Goal: Navigation & Orientation: Find specific page/section

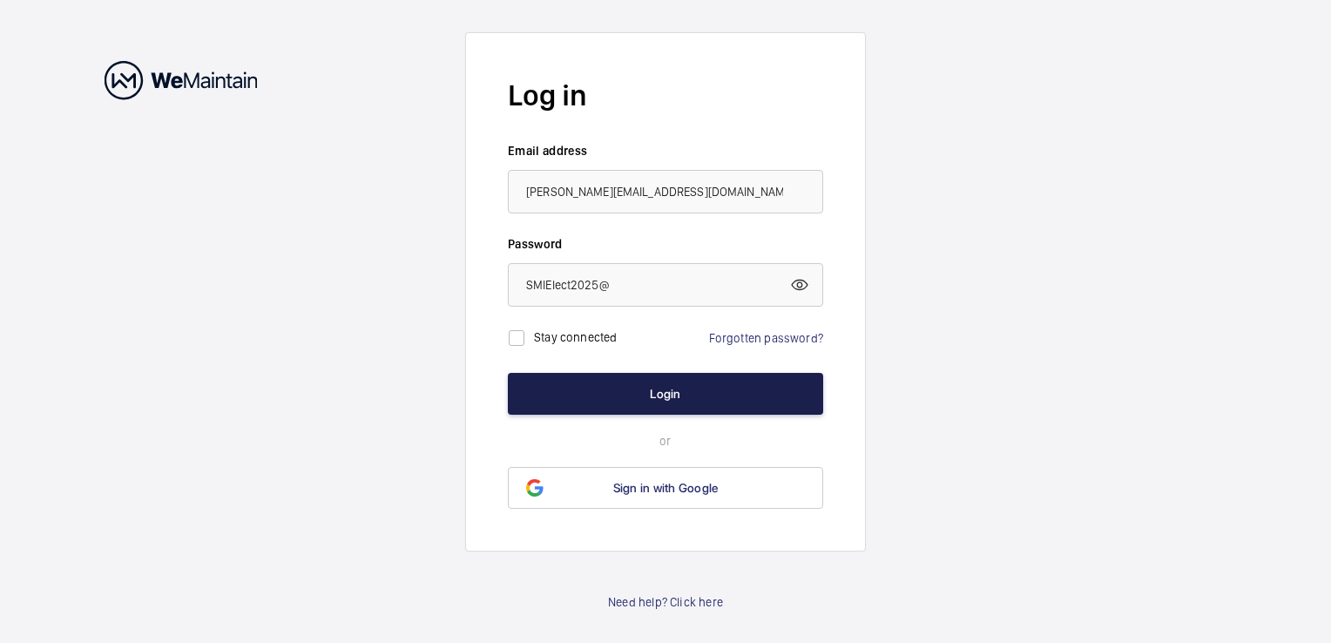
click at [638, 386] on button "Login" at bounding box center [665, 394] width 315 height 42
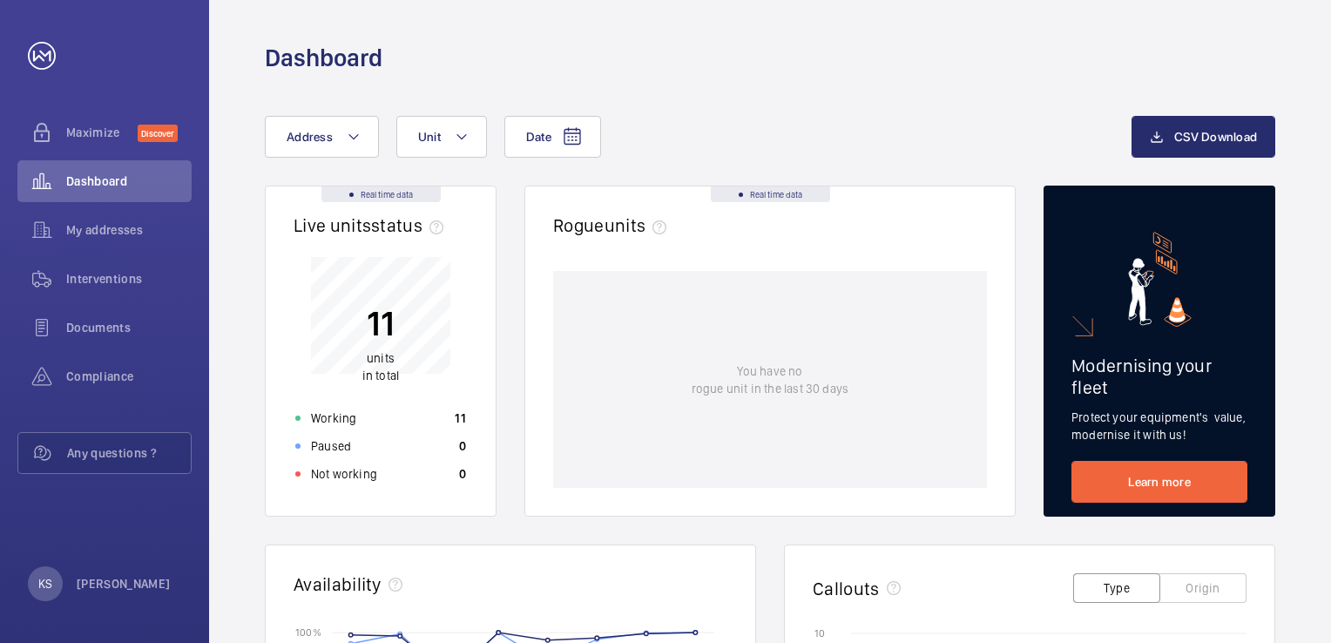
scroll to position [87, 0]
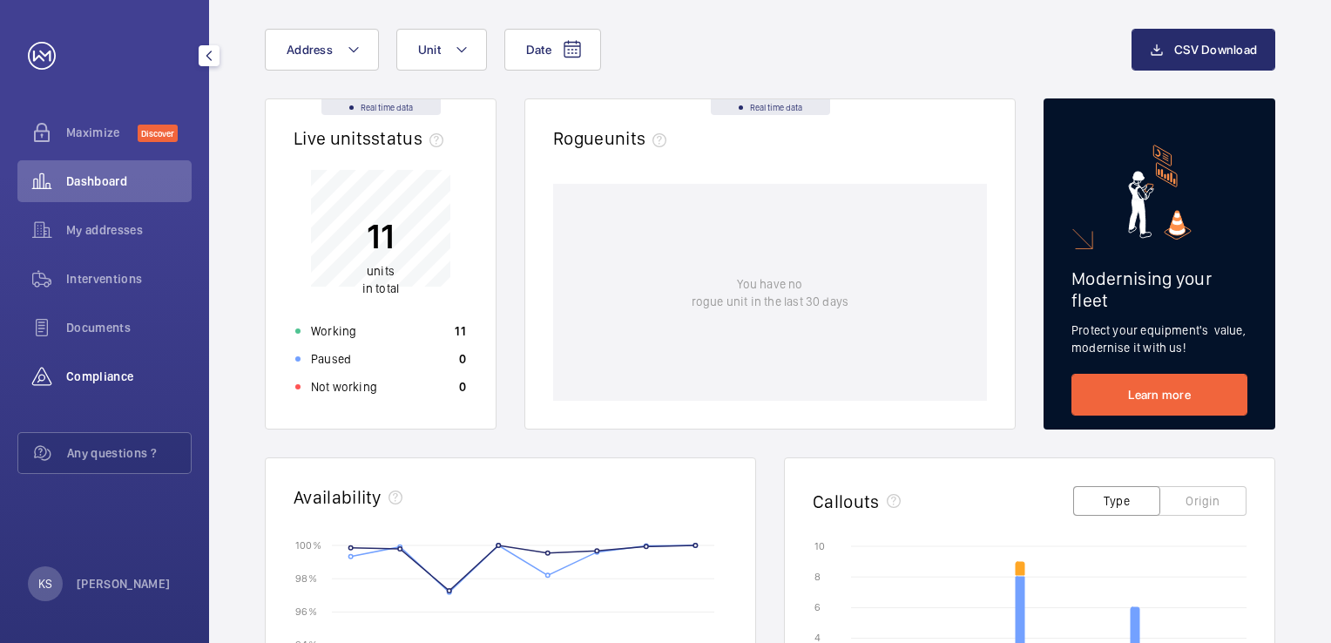
click at [82, 378] on span "Compliance" at bounding box center [128, 376] width 125 height 17
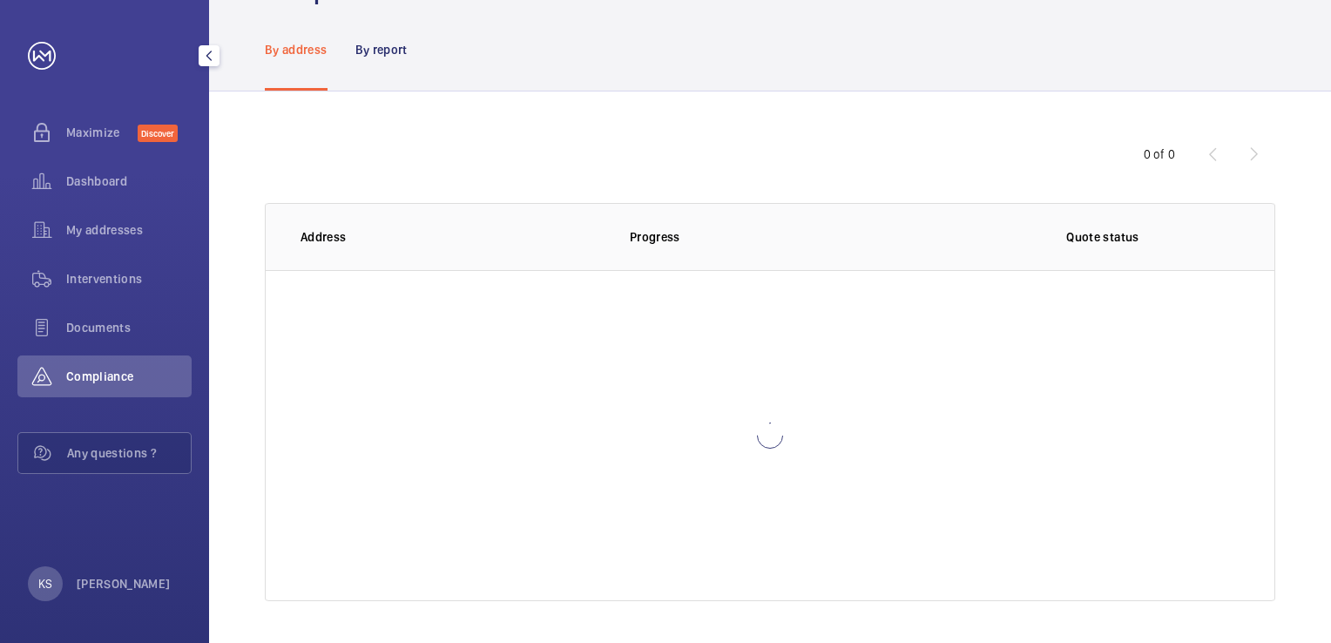
scroll to position [65, 0]
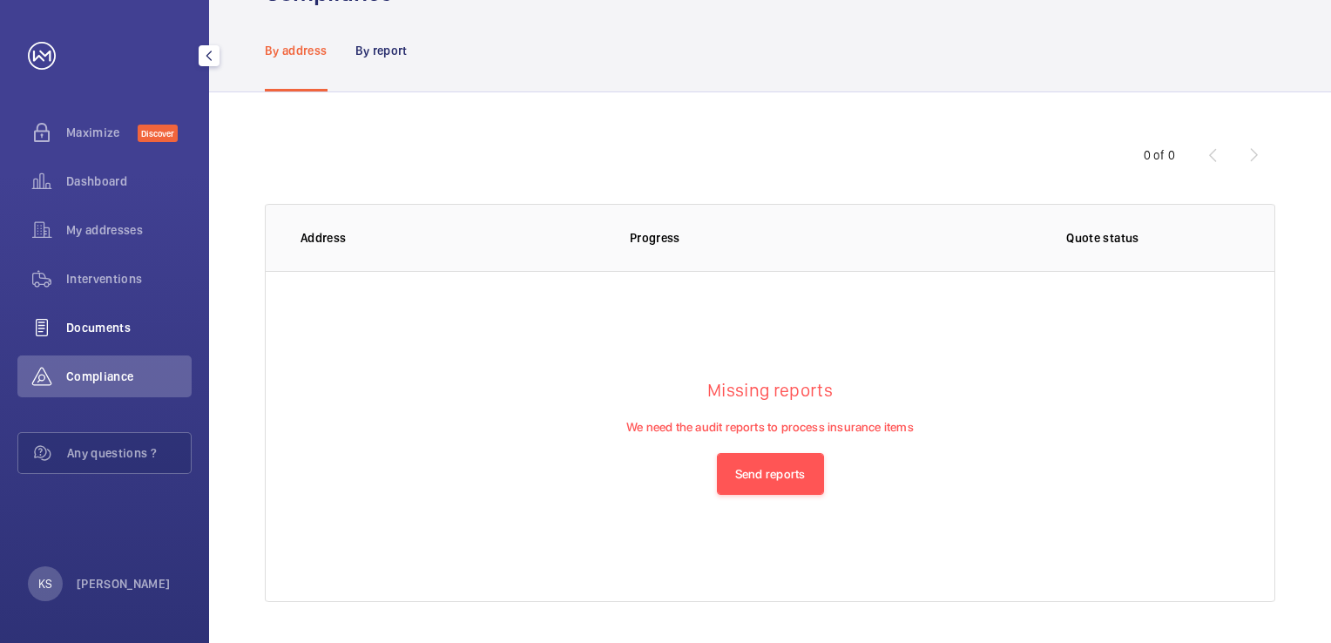
click at [100, 329] on span "Documents" at bounding box center [128, 327] width 125 height 17
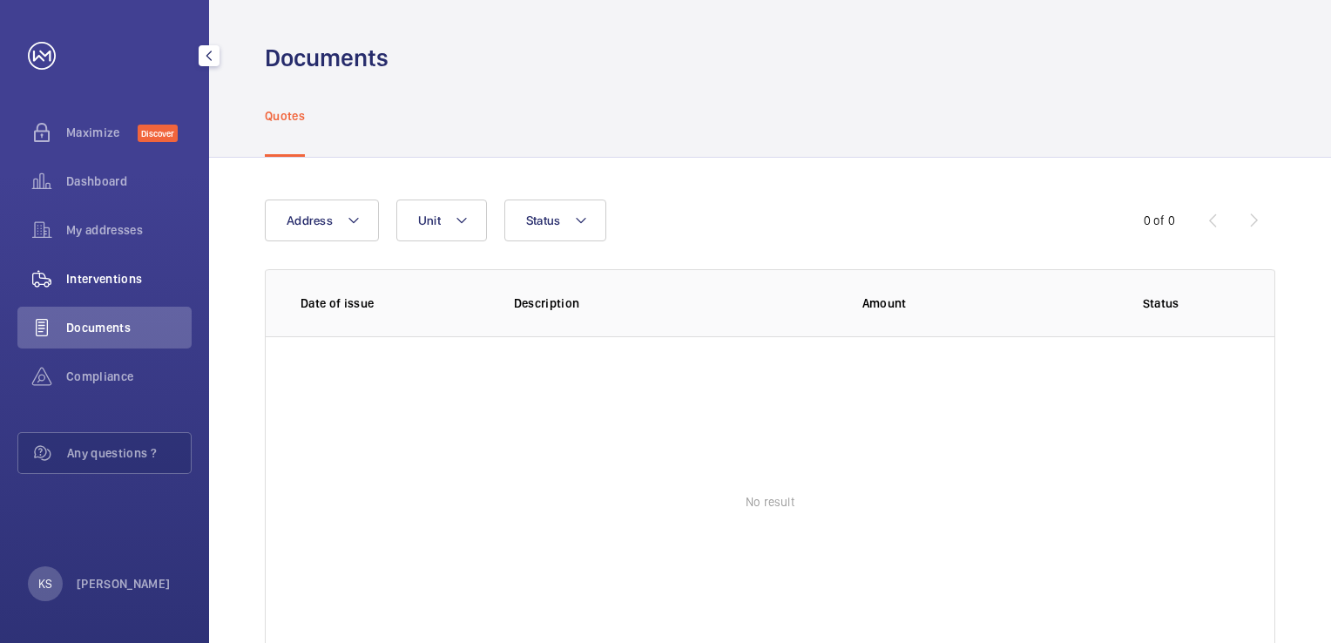
click at [89, 281] on span "Interventions" at bounding box center [128, 278] width 125 height 17
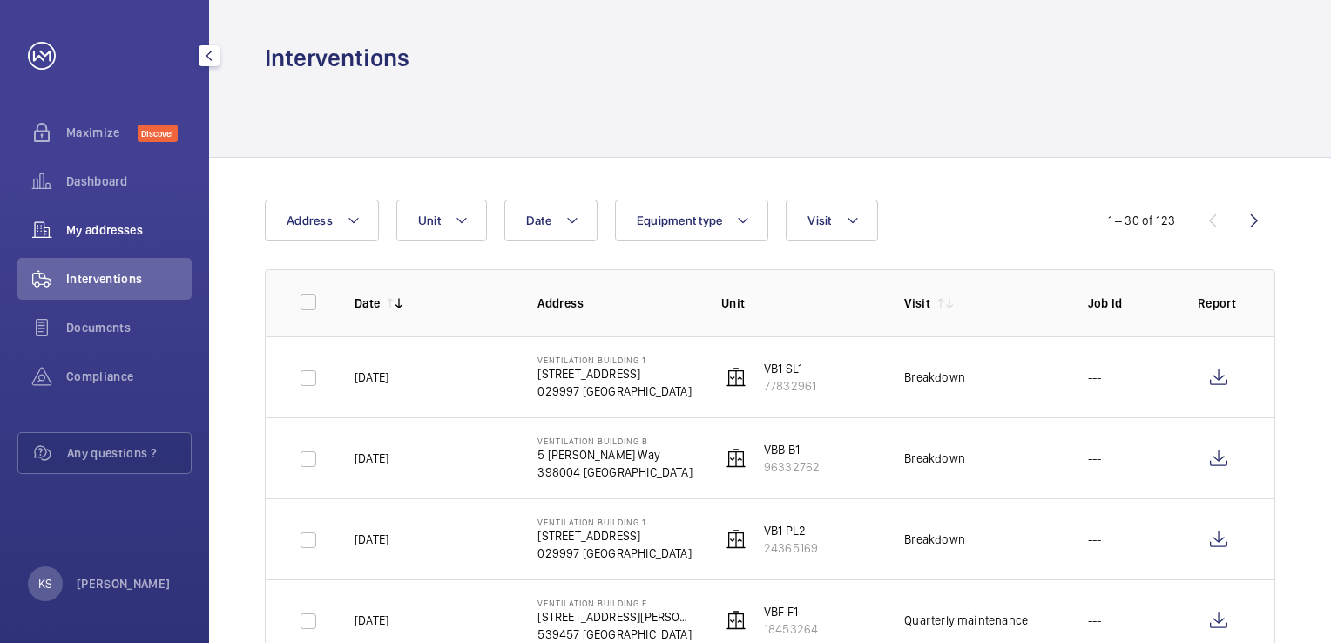
click at [97, 227] on span "My addresses" at bounding box center [128, 229] width 125 height 17
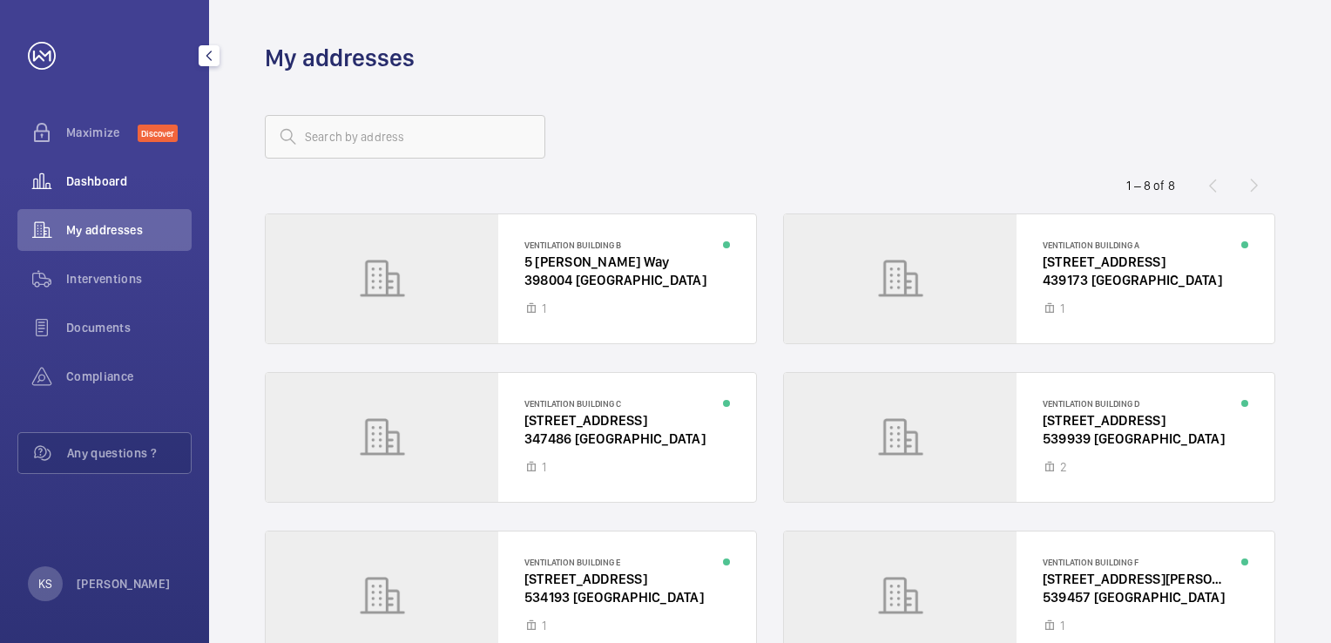
click at [94, 179] on span "Dashboard" at bounding box center [128, 181] width 125 height 17
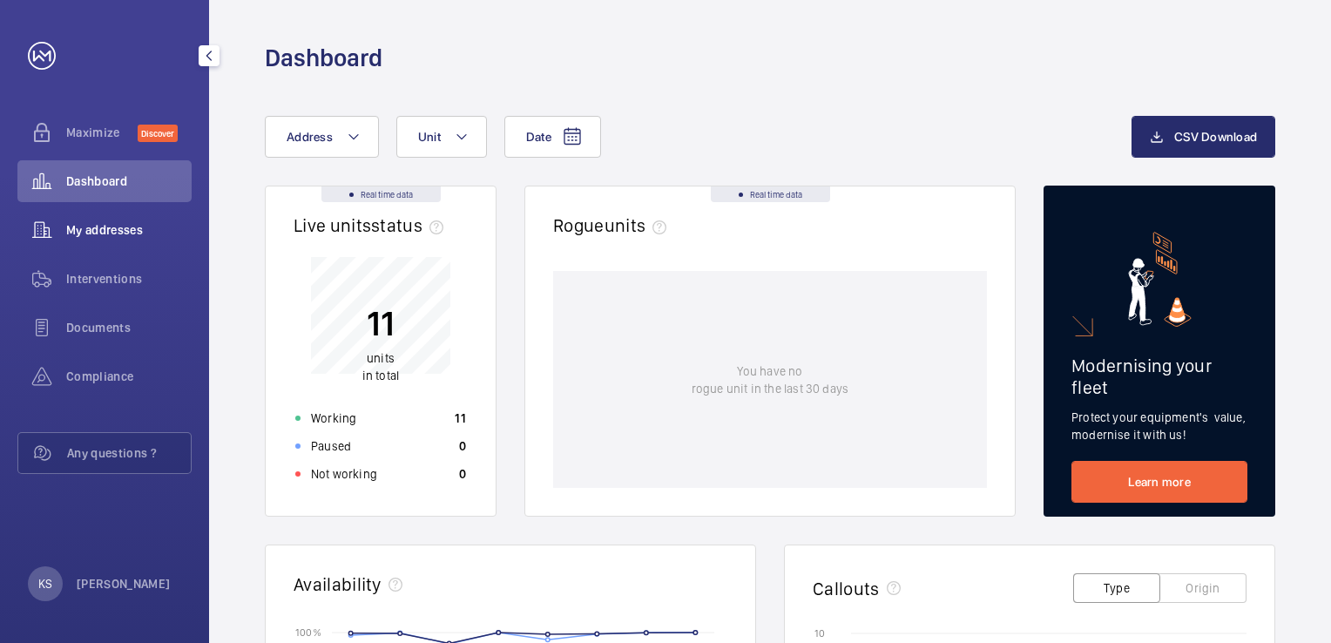
click at [98, 234] on span "My addresses" at bounding box center [128, 229] width 125 height 17
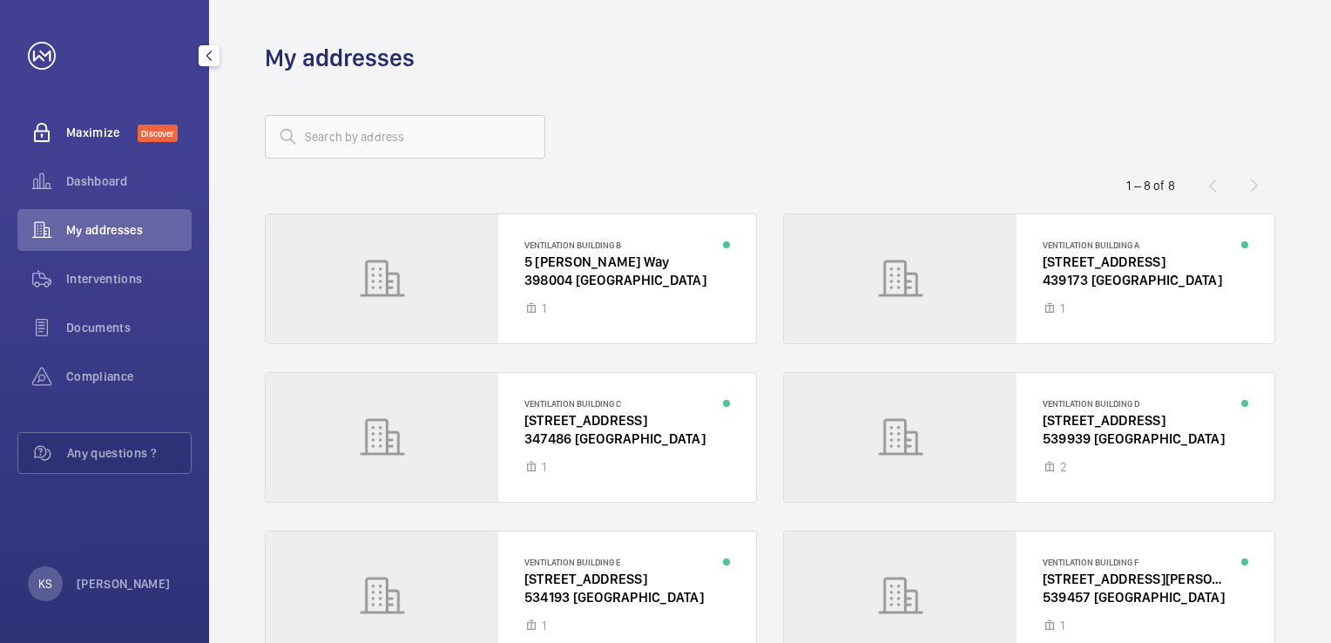
click at [97, 138] on span "Maximize" at bounding box center [101, 132] width 71 height 17
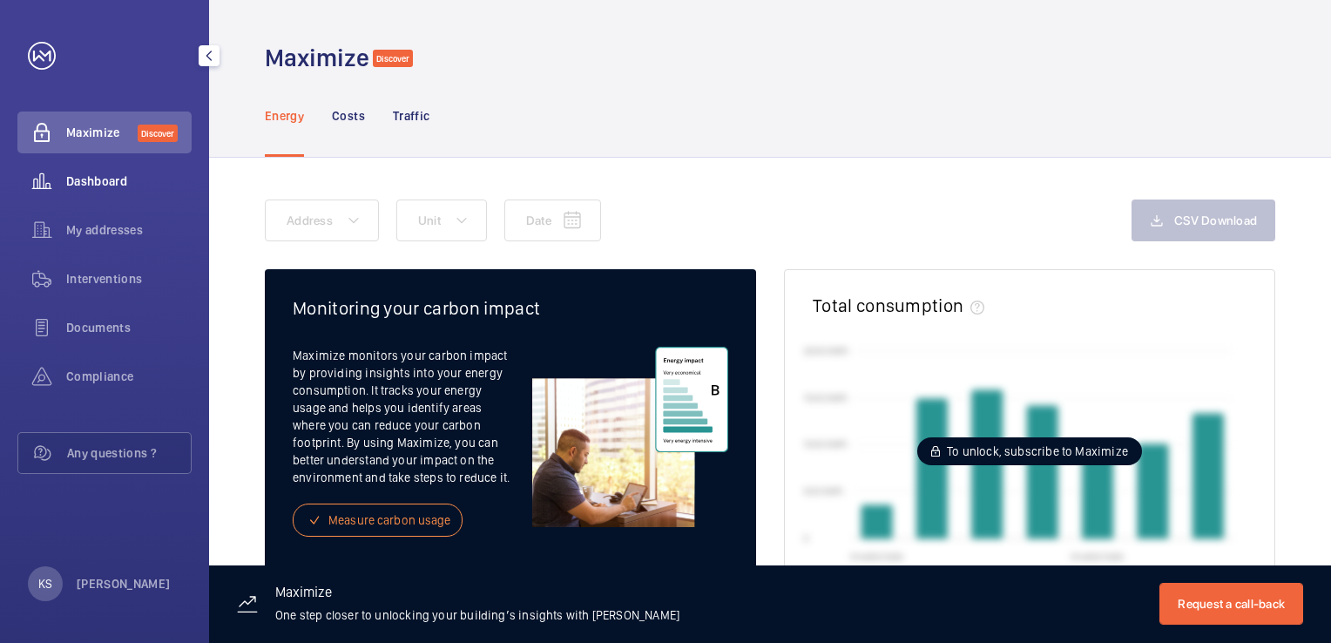
click at [106, 181] on span "Dashboard" at bounding box center [128, 181] width 125 height 17
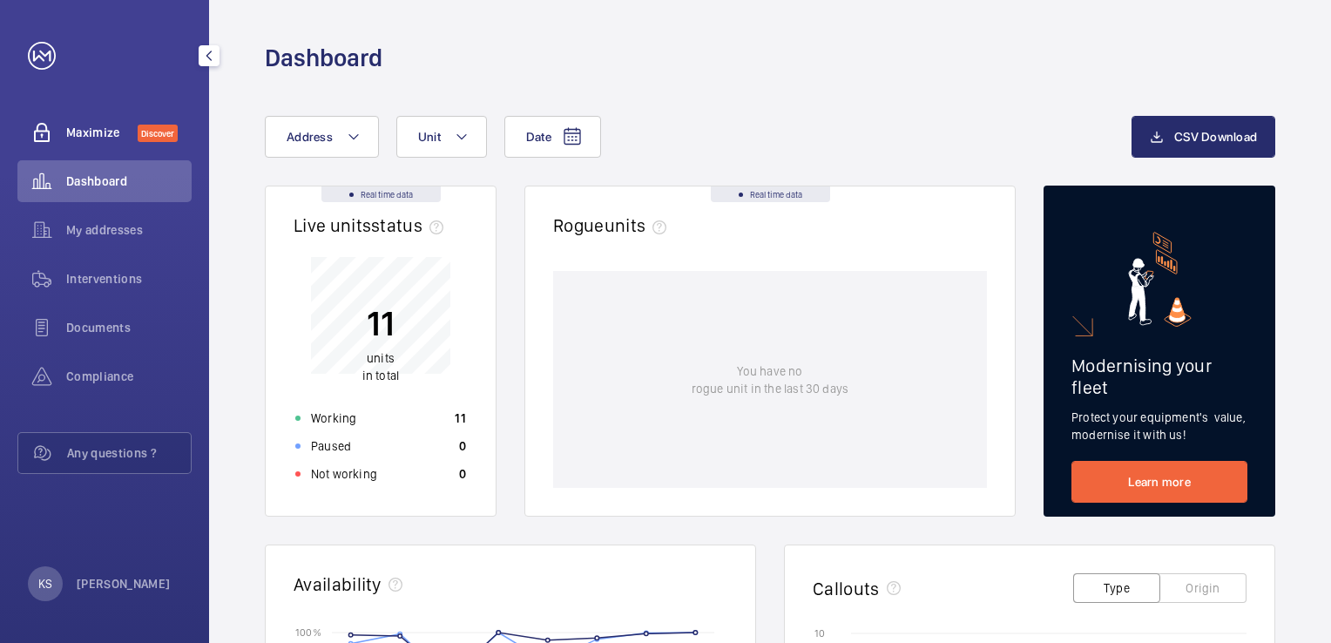
click at [116, 133] on span "Maximize" at bounding box center [101, 132] width 71 height 17
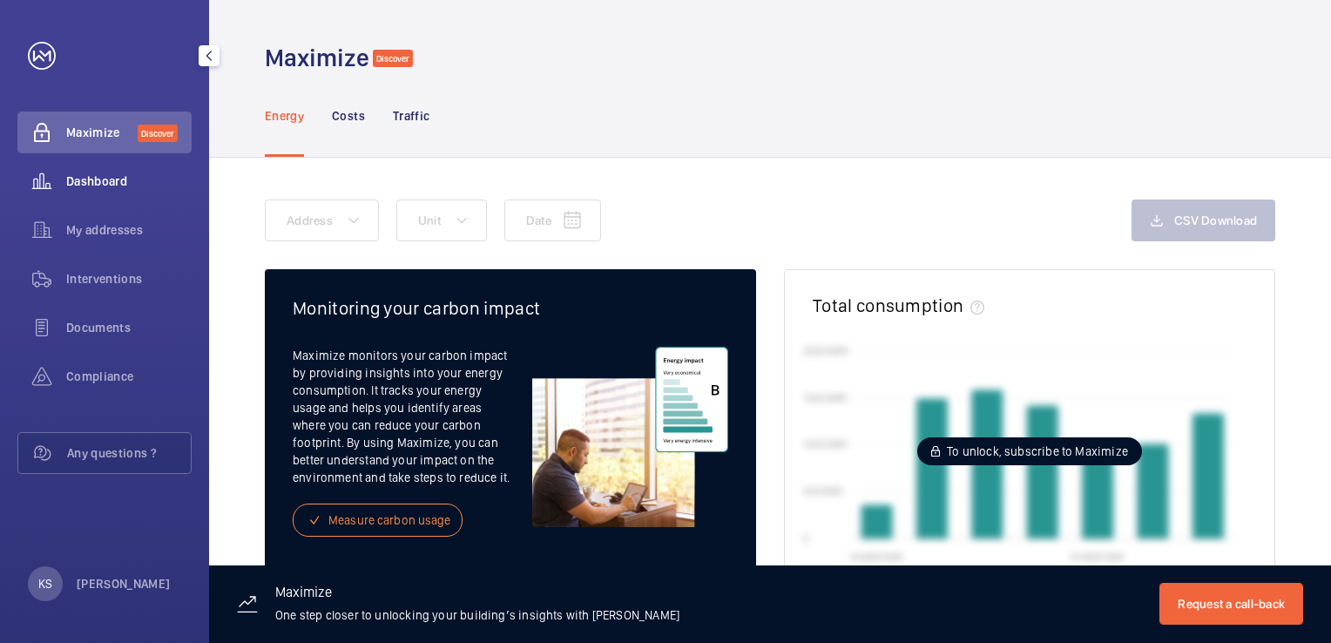
click at [79, 181] on span "Dashboard" at bounding box center [128, 181] width 125 height 17
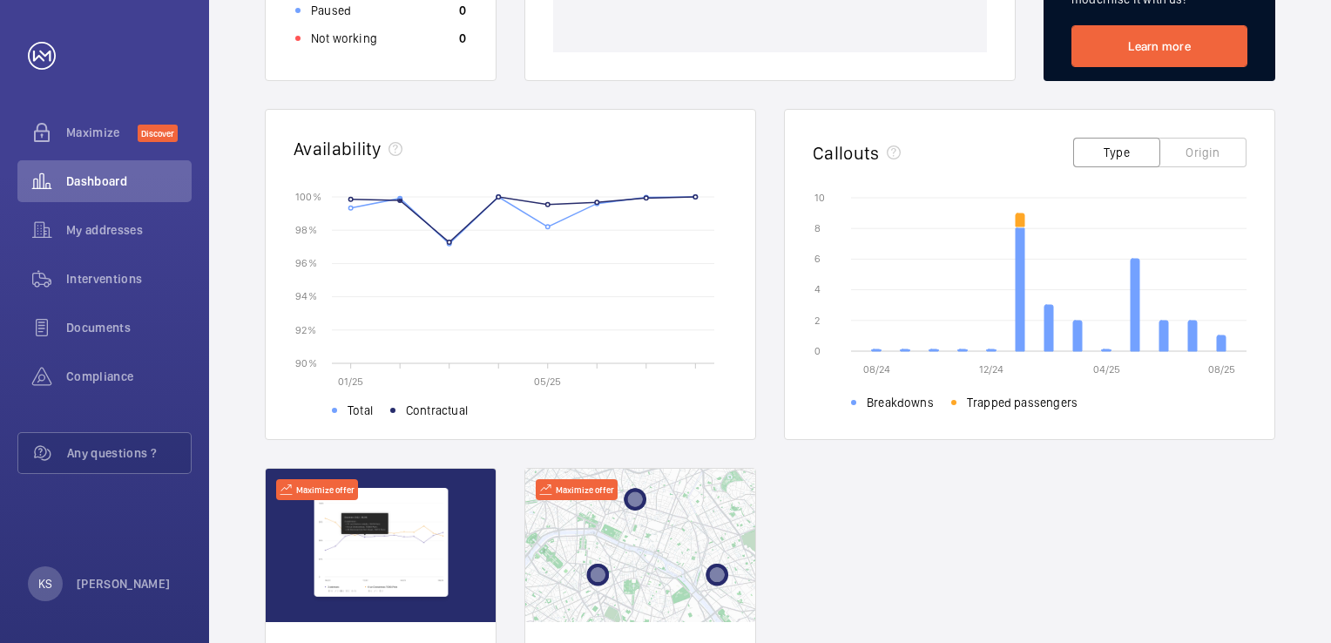
scroll to position [523, 0]
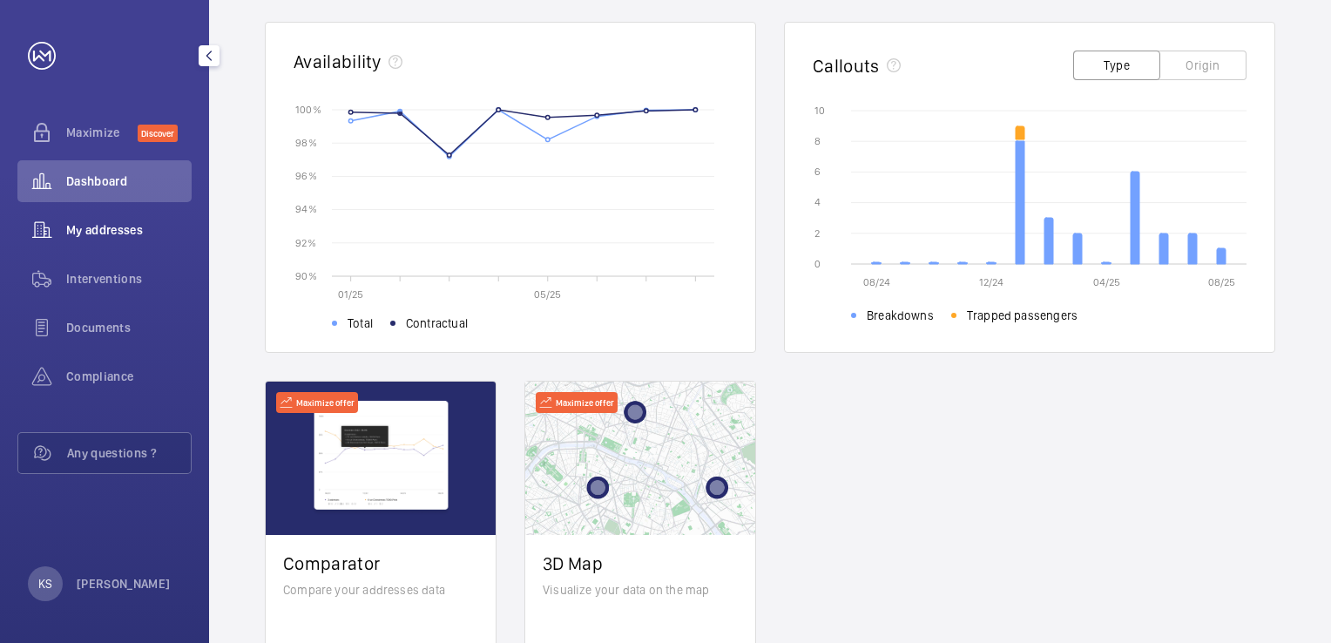
click at [108, 231] on span "My addresses" at bounding box center [128, 229] width 125 height 17
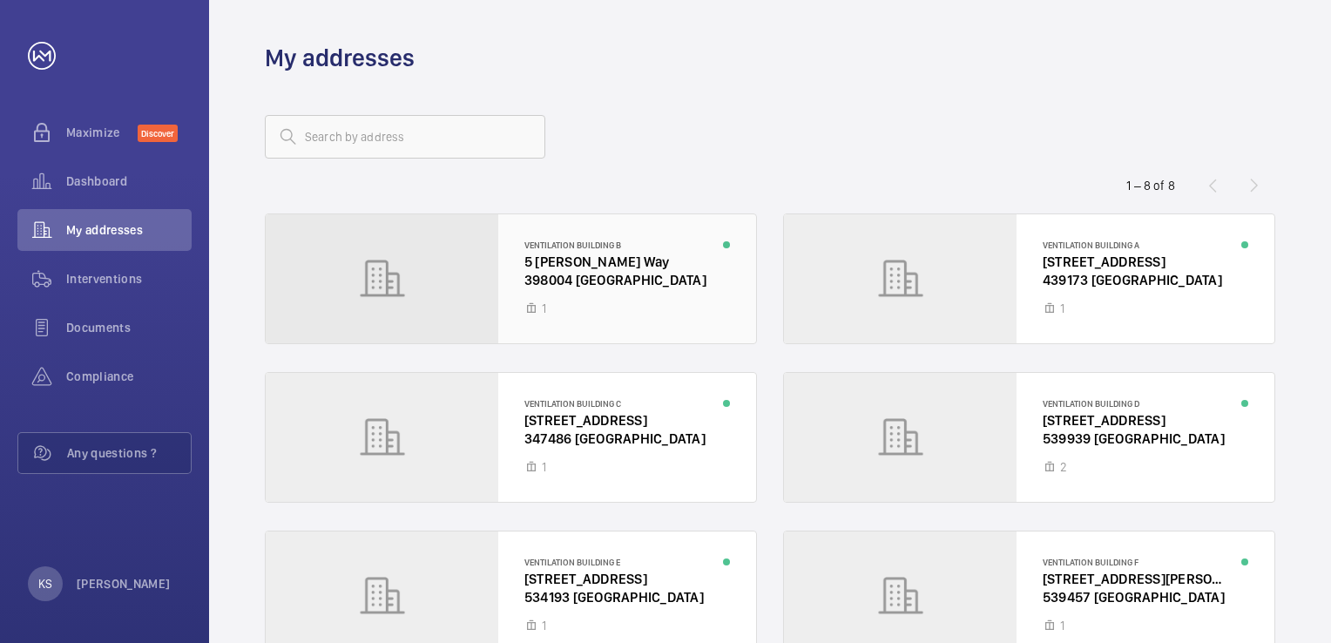
click at [564, 260] on div at bounding box center [511, 278] width 491 height 129
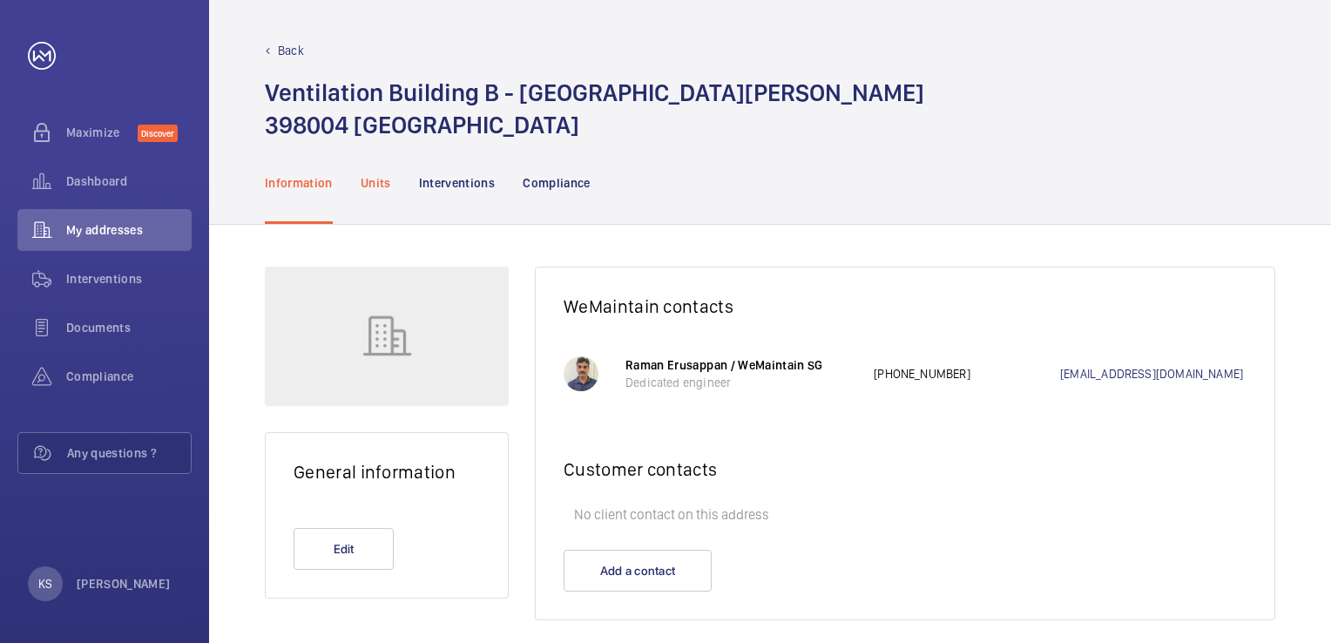
click at [372, 183] on p "Units" at bounding box center [376, 182] width 30 height 17
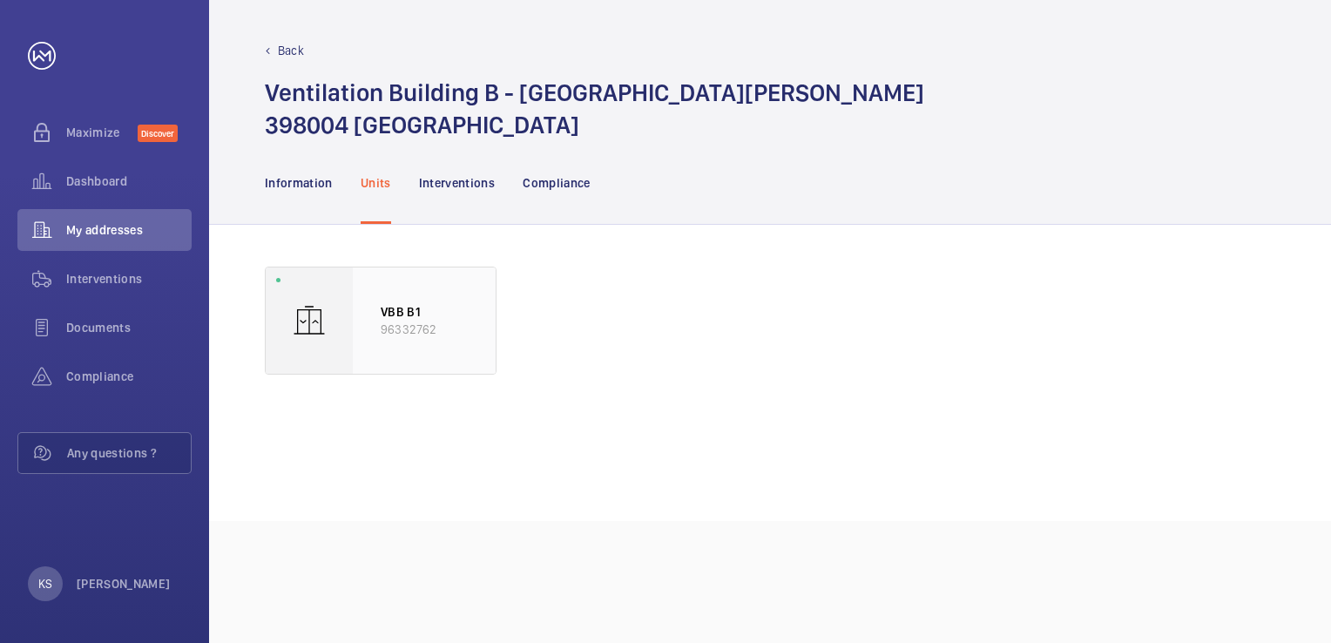
click at [415, 350] on div "VBB B1 96332762" at bounding box center [424, 320] width 143 height 106
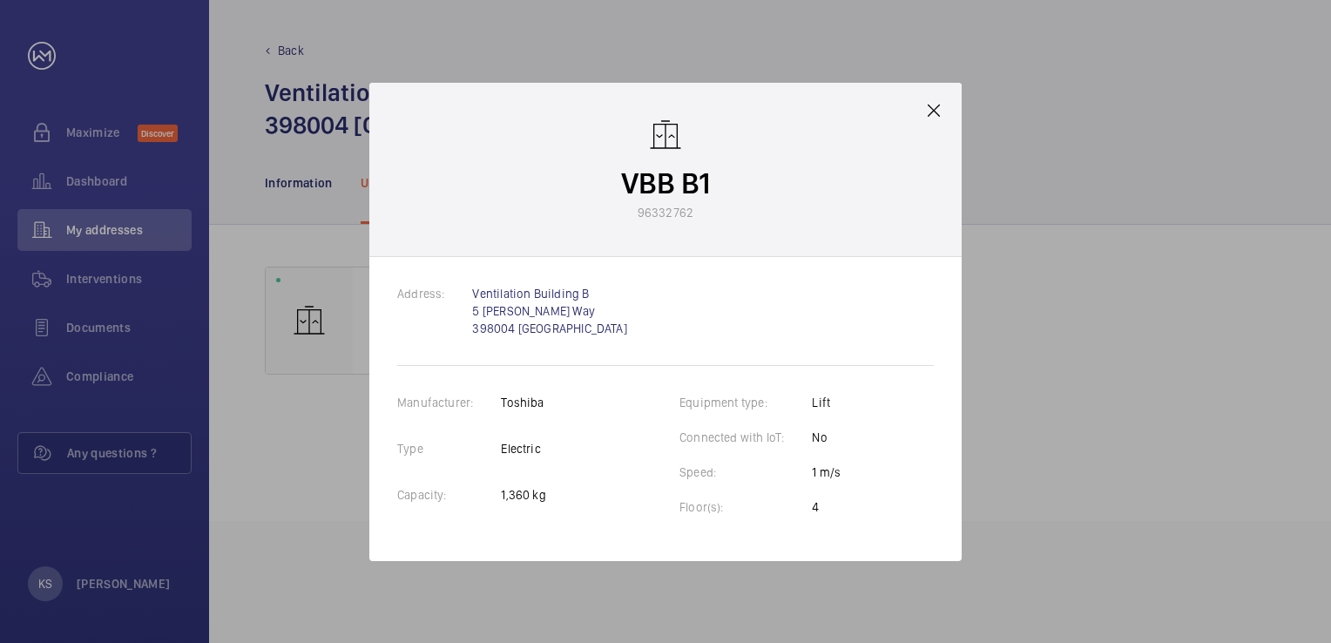
click at [929, 109] on mat-icon at bounding box center [934, 110] width 21 height 21
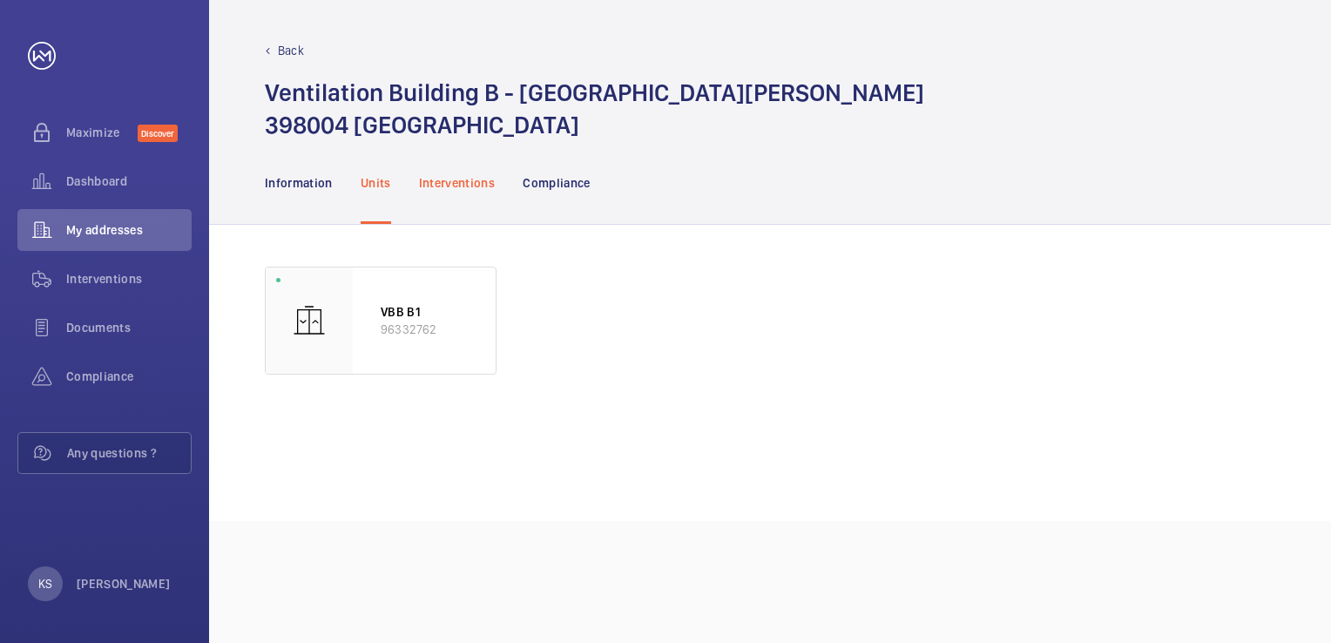
click at [453, 184] on p "Interventions" at bounding box center [457, 182] width 77 height 17
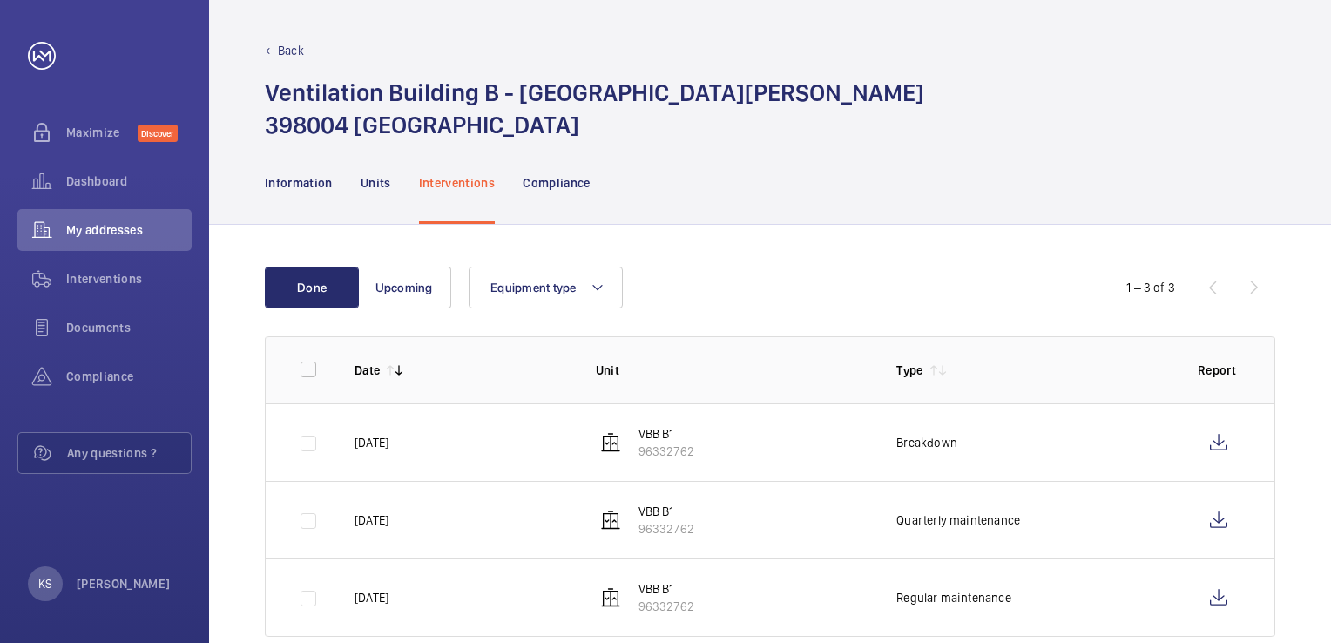
scroll to position [35, 0]
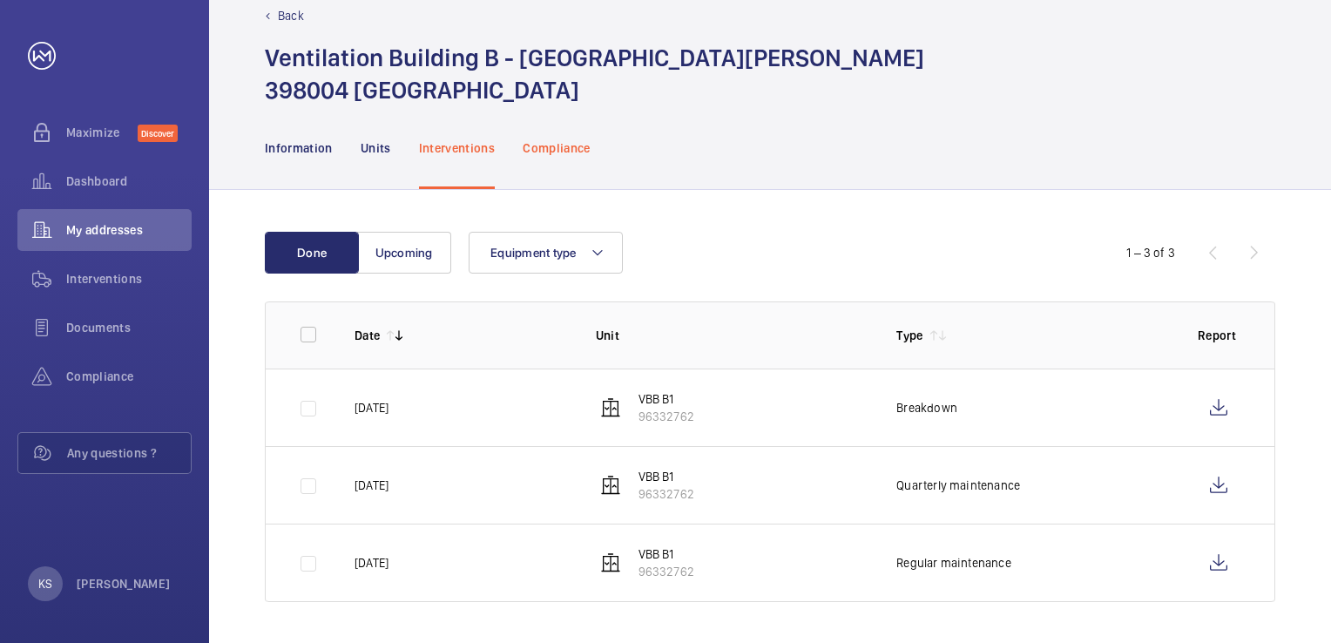
click at [574, 179] on div "Compliance" at bounding box center [557, 147] width 68 height 83
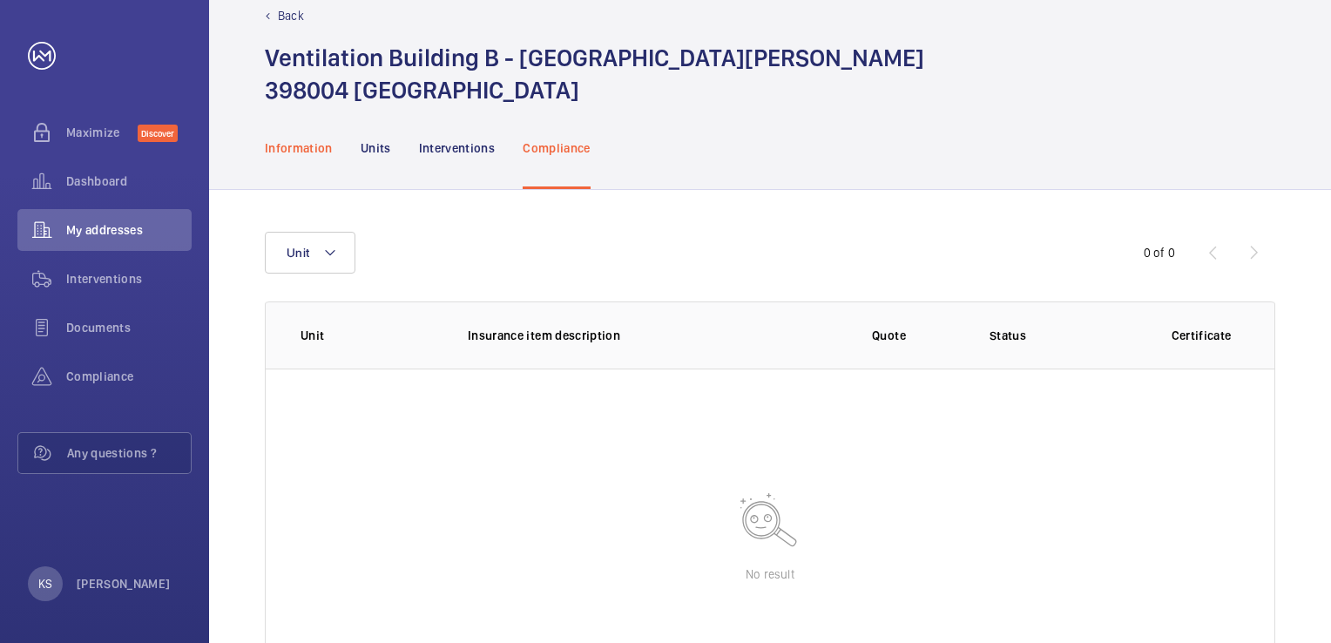
click at [297, 149] on p "Information" at bounding box center [299, 147] width 68 height 17
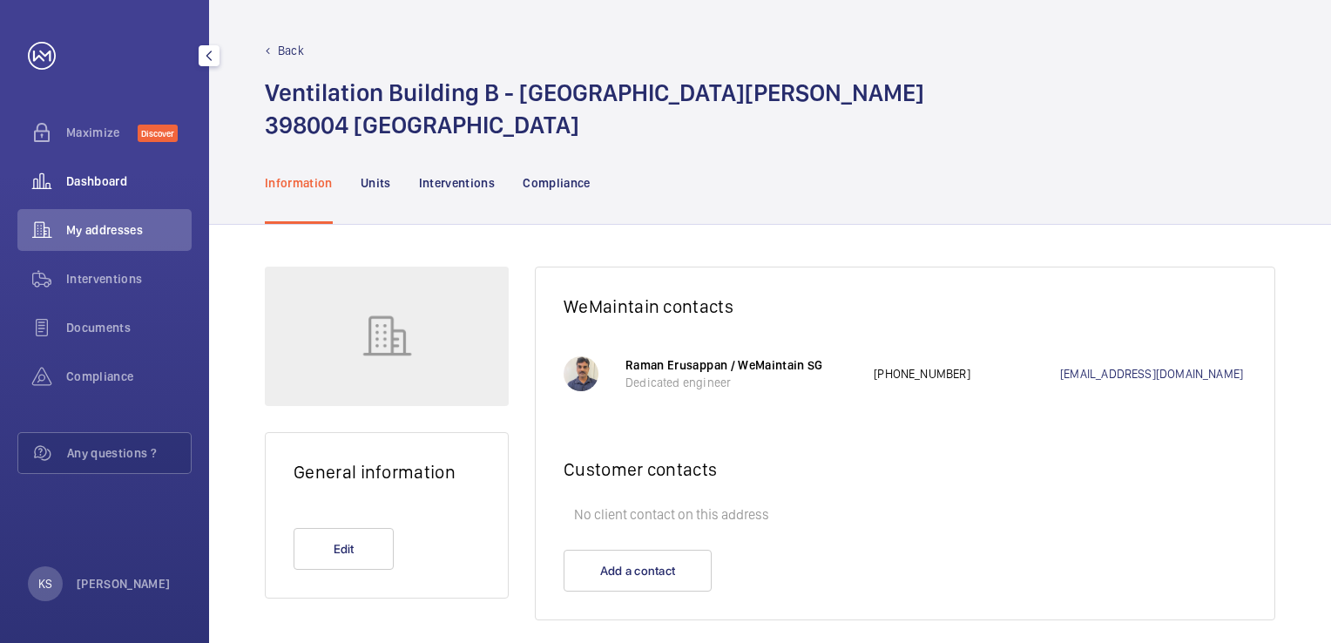
click at [116, 182] on span "Dashboard" at bounding box center [128, 181] width 125 height 17
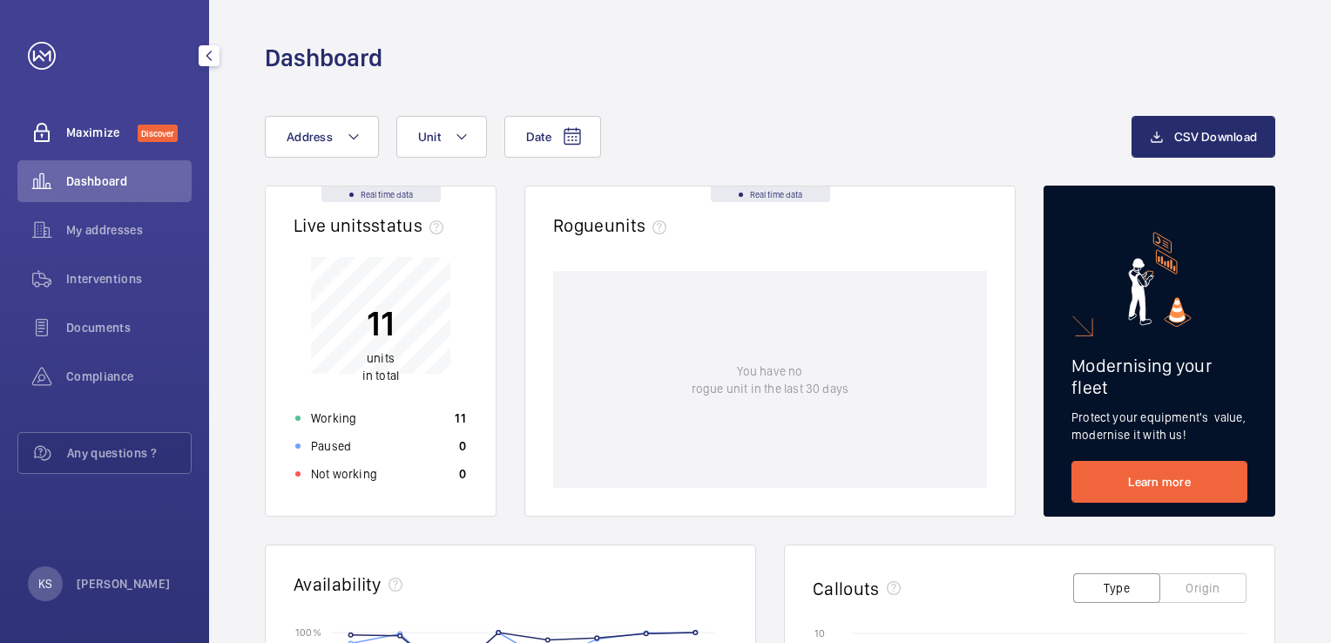
click at [106, 135] on span "Maximize" at bounding box center [101, 132] width 71 height 17
